Goal: Find specific page/section: Find specific page/section

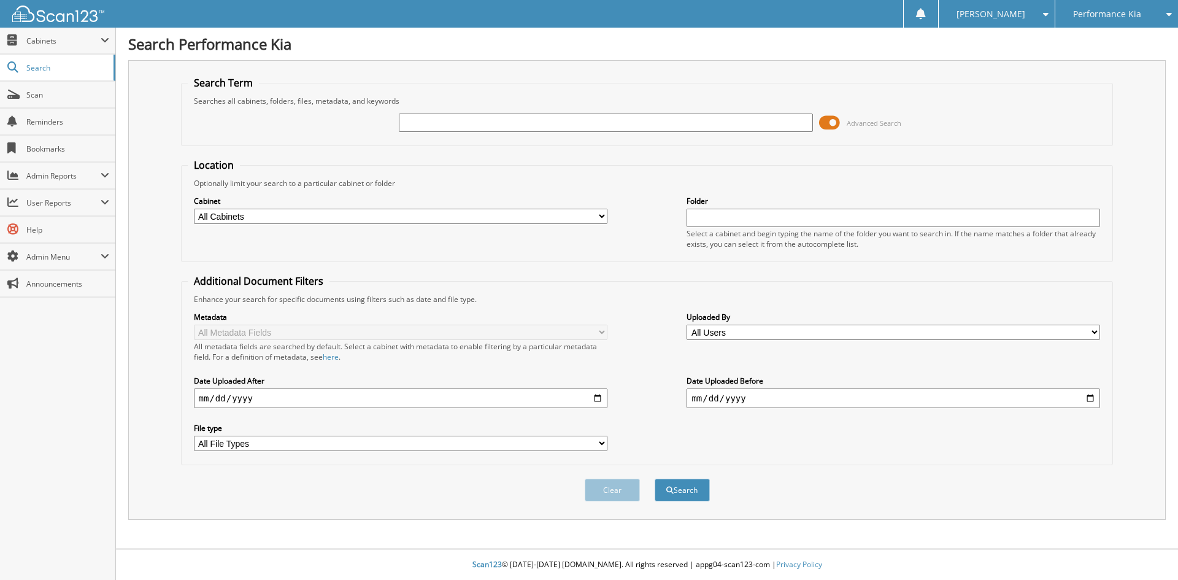
click at [447, 120] on input "text" at bounding box center [606, 123] width 414 height 18
type input "2613918"
click at [655, 479] on button "Search" at bounding box center [682, 490] width 55 height 23
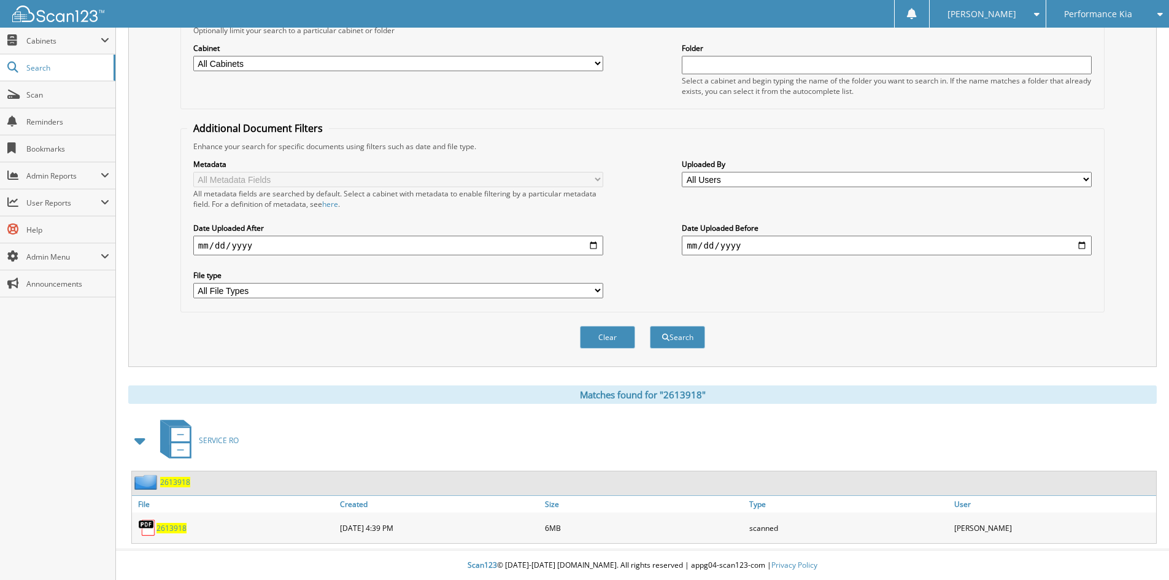
scroll to position [154, 0]
click at [175, 527] on span "2613918" at bounding box center [171, 527] width 30 height 10
